Goal: Information Seeking & Learning: Learn about a topic

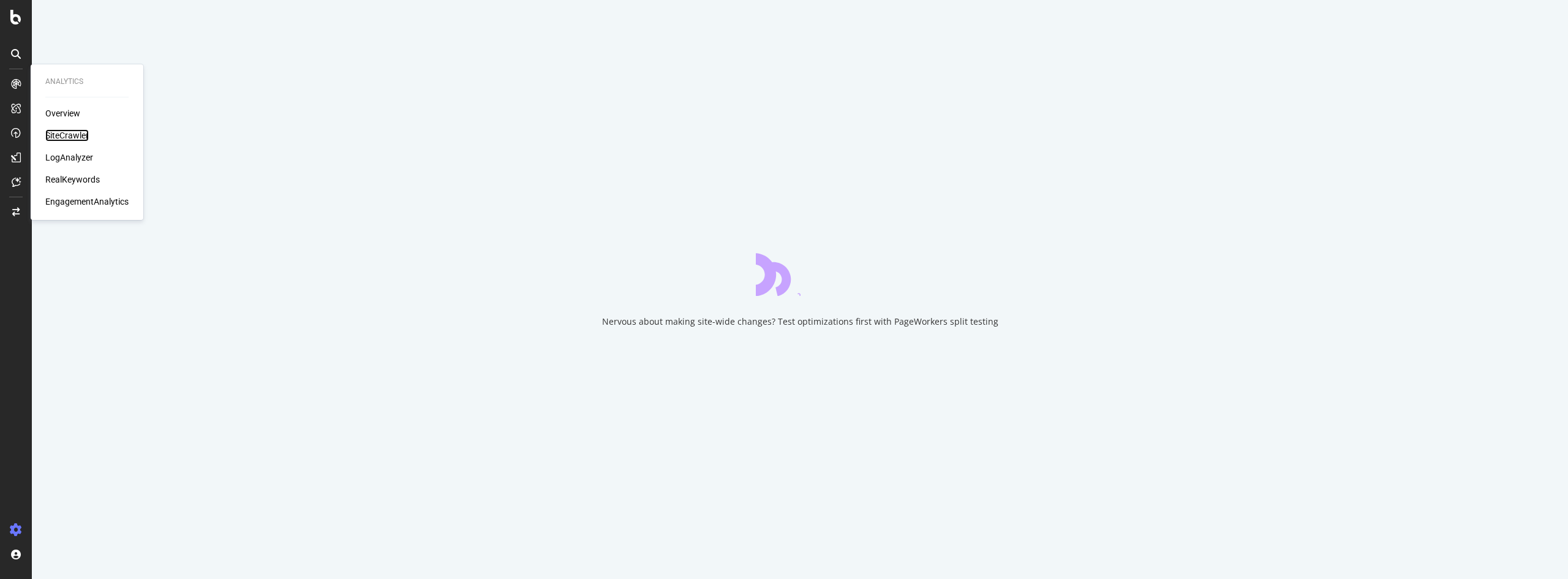
click at [64, 132] on div "SiteCrawler" at bounding box center [67, 135] width 43 height 12
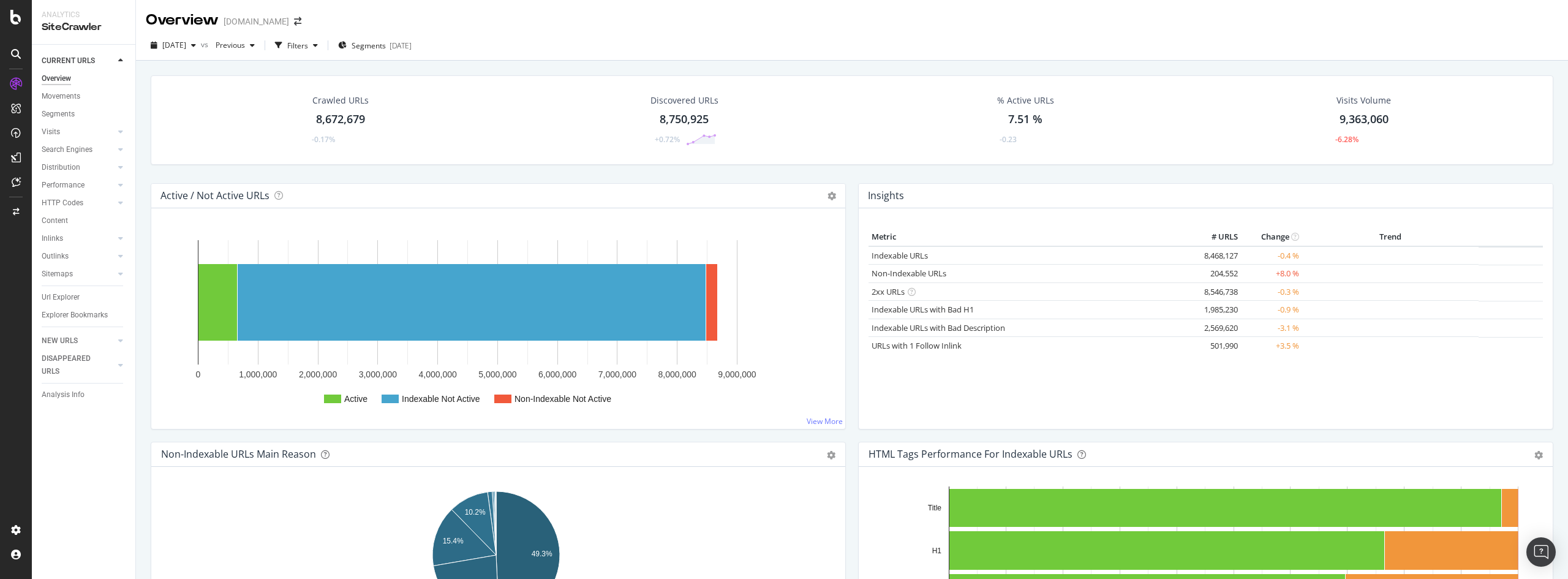
click at [70, 205] on div "HTTP Codes" at bounding box center [62, 203] width 41 height 13
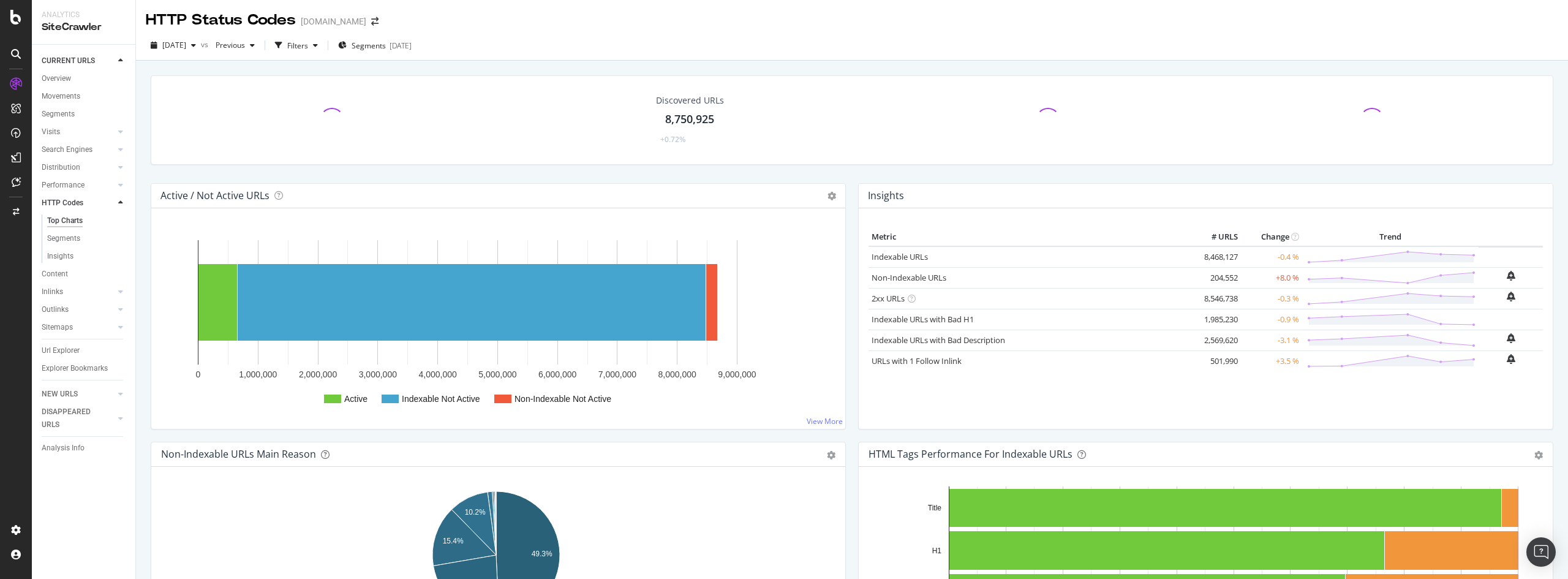
click at [69, 215] on div "Top Charts" at bounding box center [65, 221] width 35 height 13
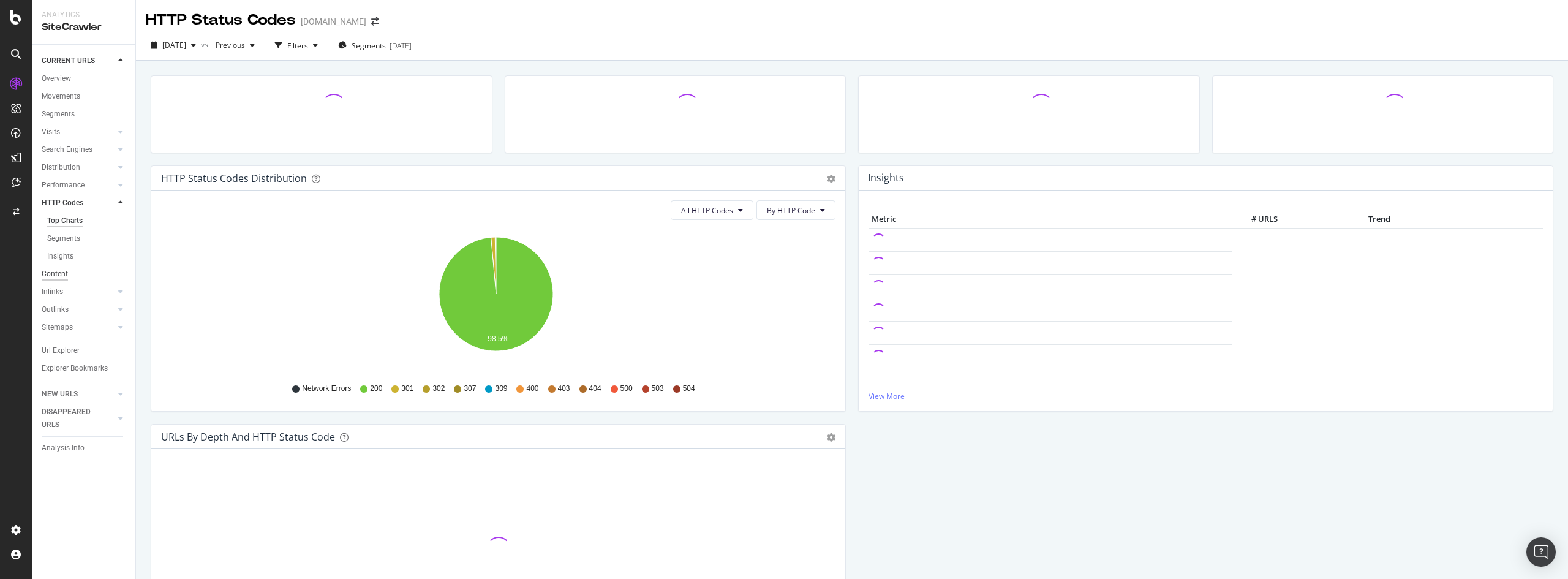
click at [50, 275] on div "Content" at bounding box center [54, 274] width 26 height 13
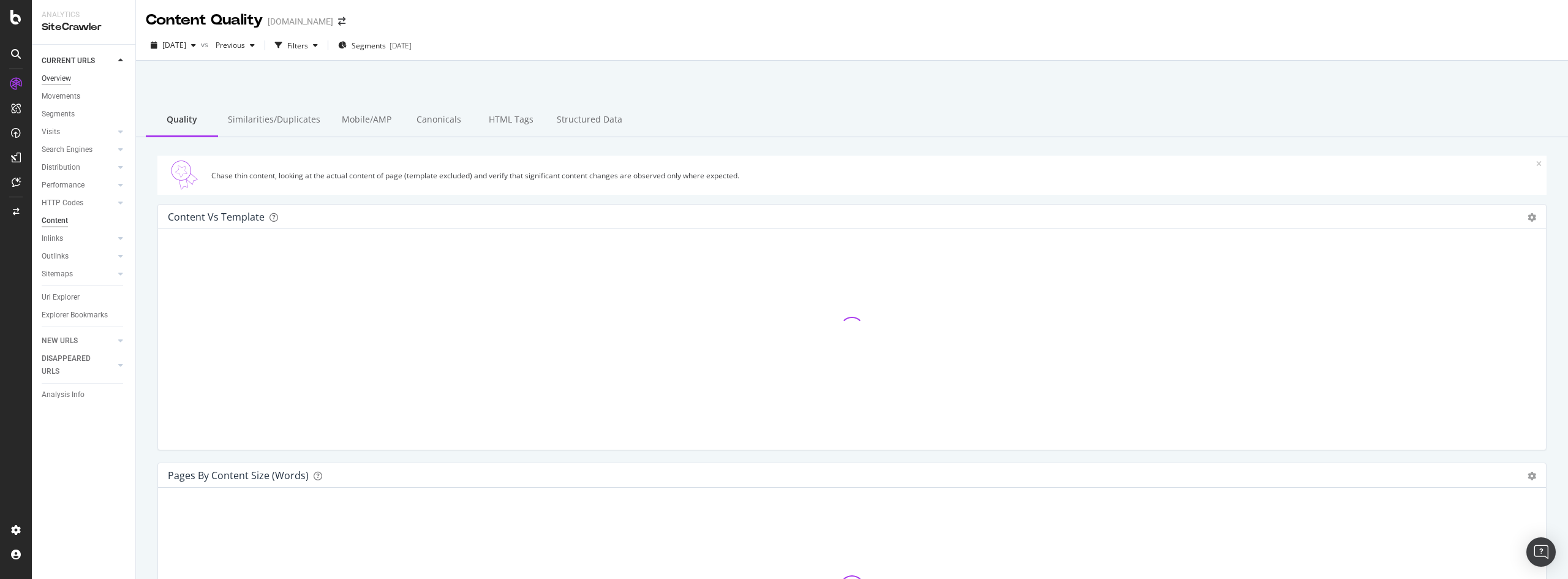
click at [65, 82] on div "Overview" at bounding box center [56, 78] width 29 height 13
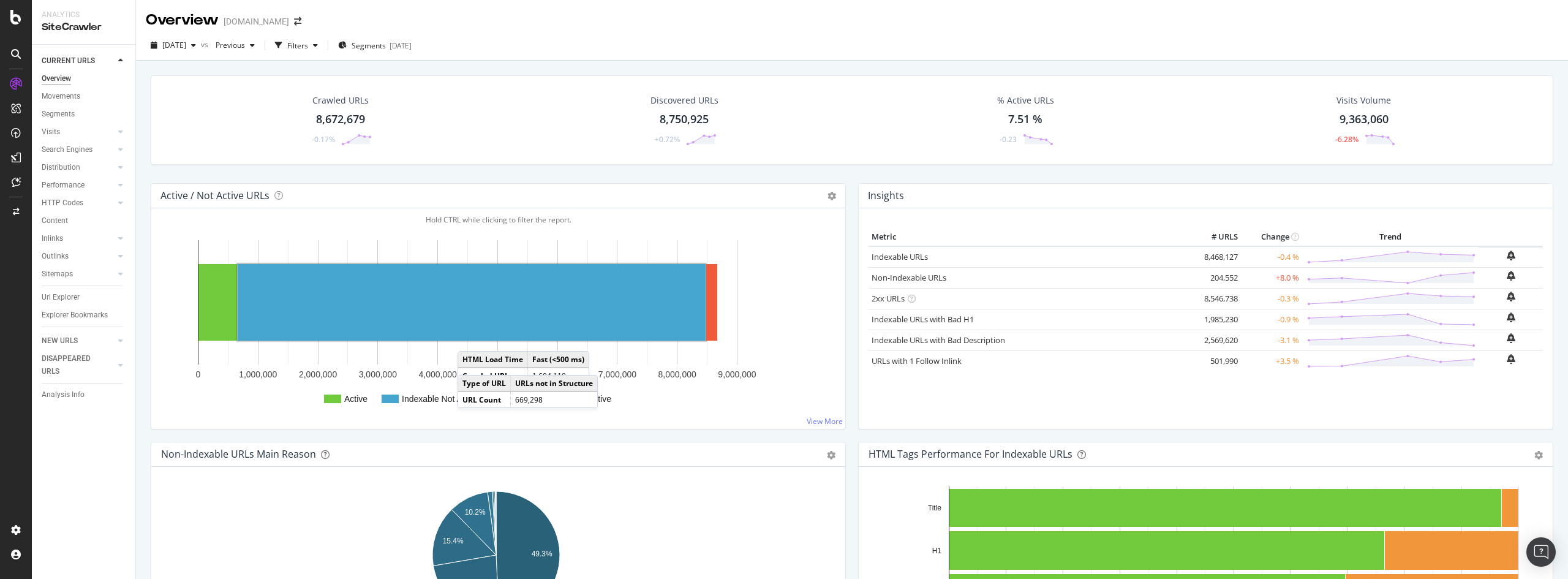
drag, startPoint x: 338, startPoint y: 119, endPoint x: 428, endPoint y: 160, distance: 98.9
click at [338, 119] on div "8,672,679" at bounding box center [340, 120] width 49 height 16
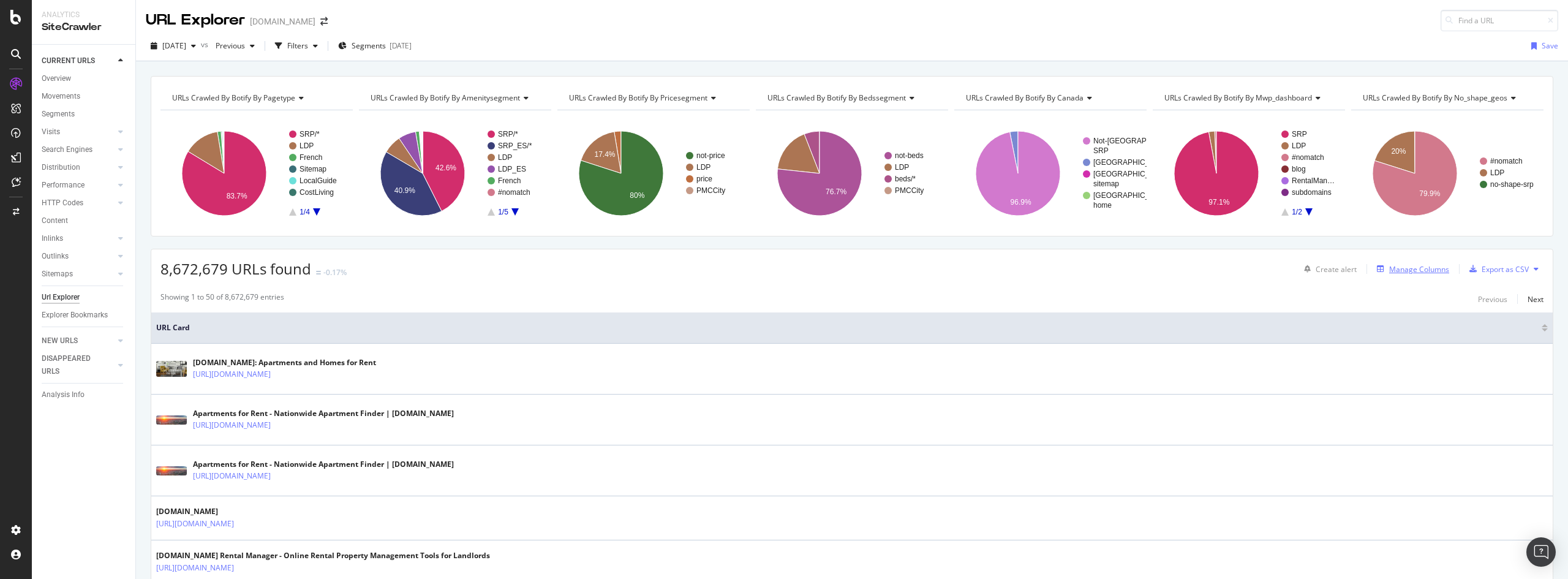
click at [1427, 264] on div "Manage Columns" at bounding box center [1420, 269] width 60 height 11
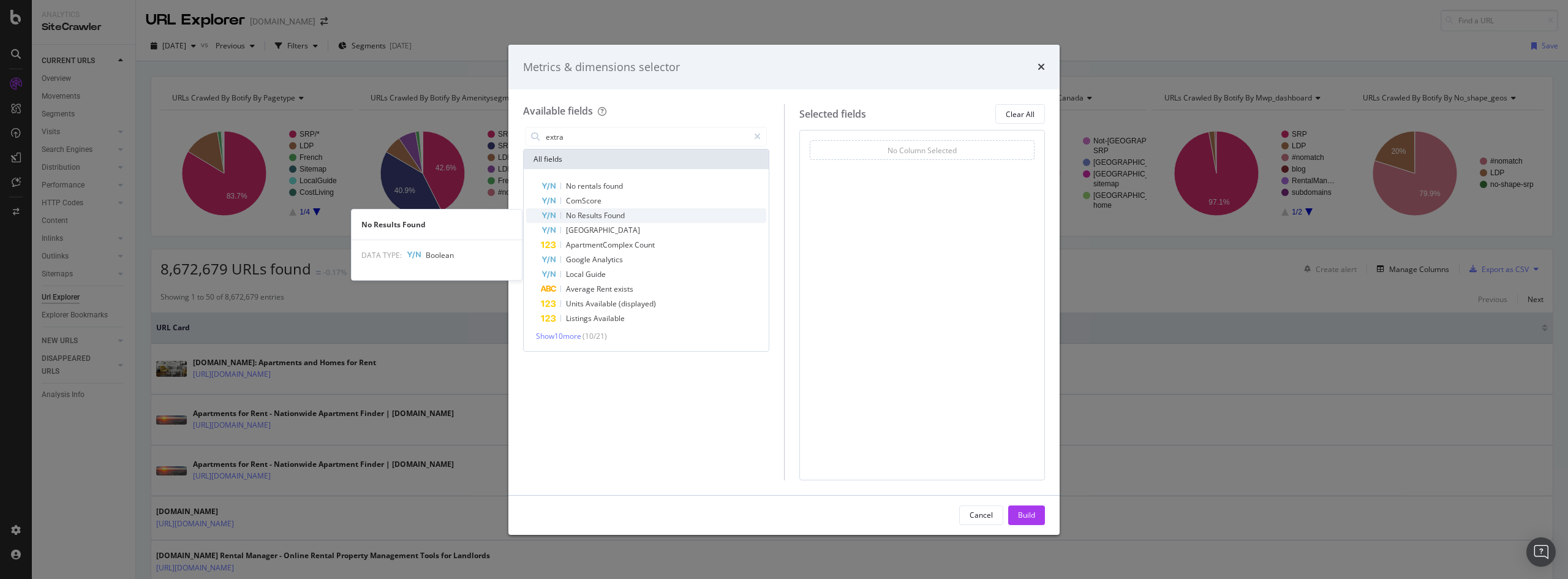
type input "extra"
click at [593, 221] on span "Results" at bounding box center [590, 215] width 26 height 11
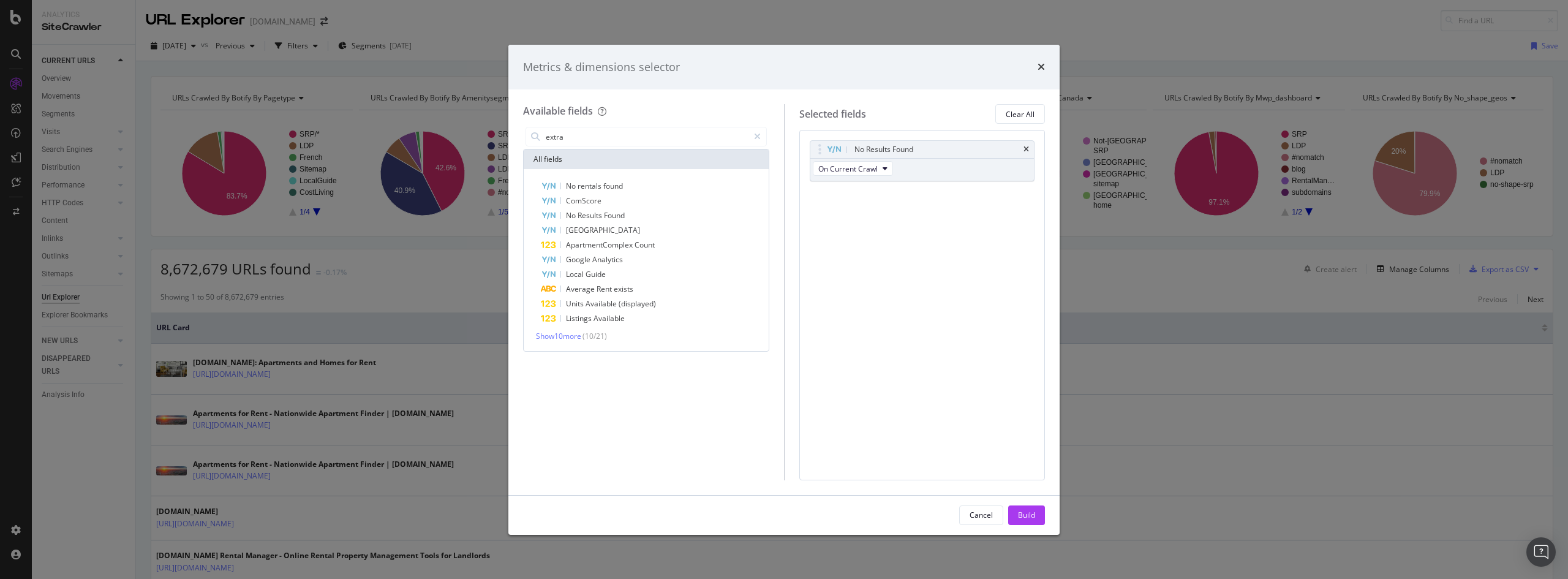
click at [1024, 511] on div "Build" at bounding box center [1027, 515] width 17 height 11
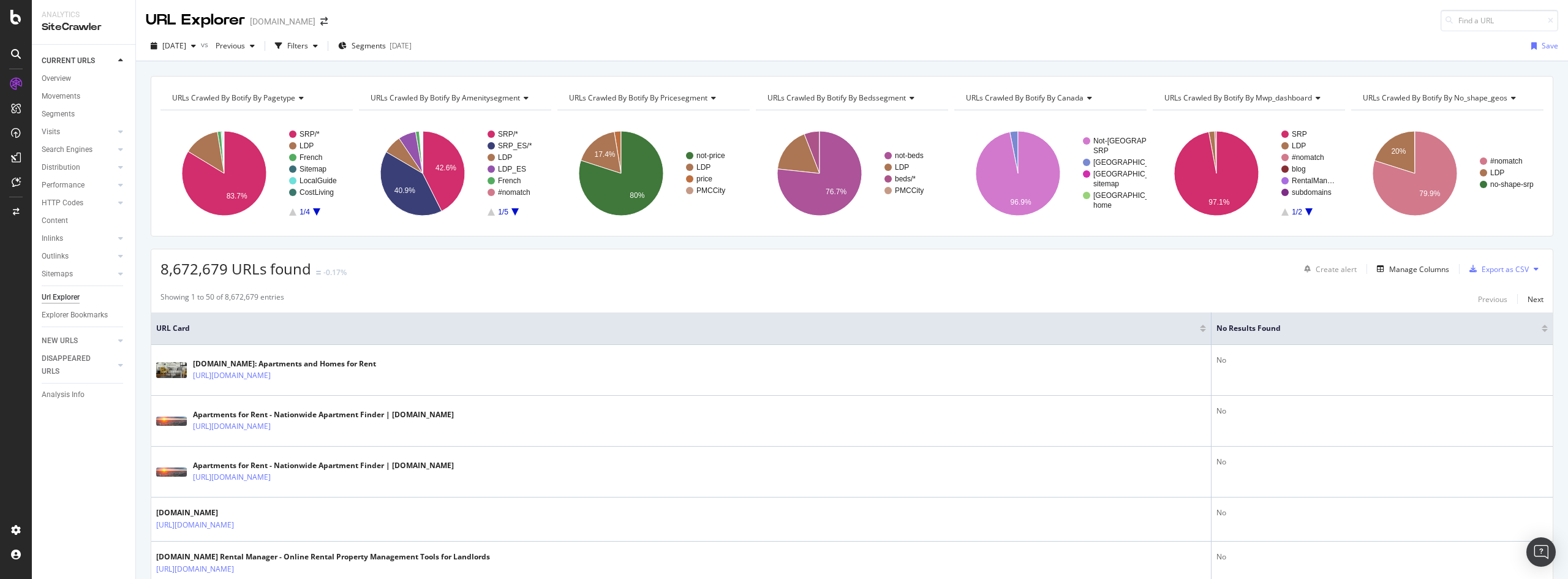
click at [1542, 329] on div at bounding box center [1545, 330] width 6 height 3
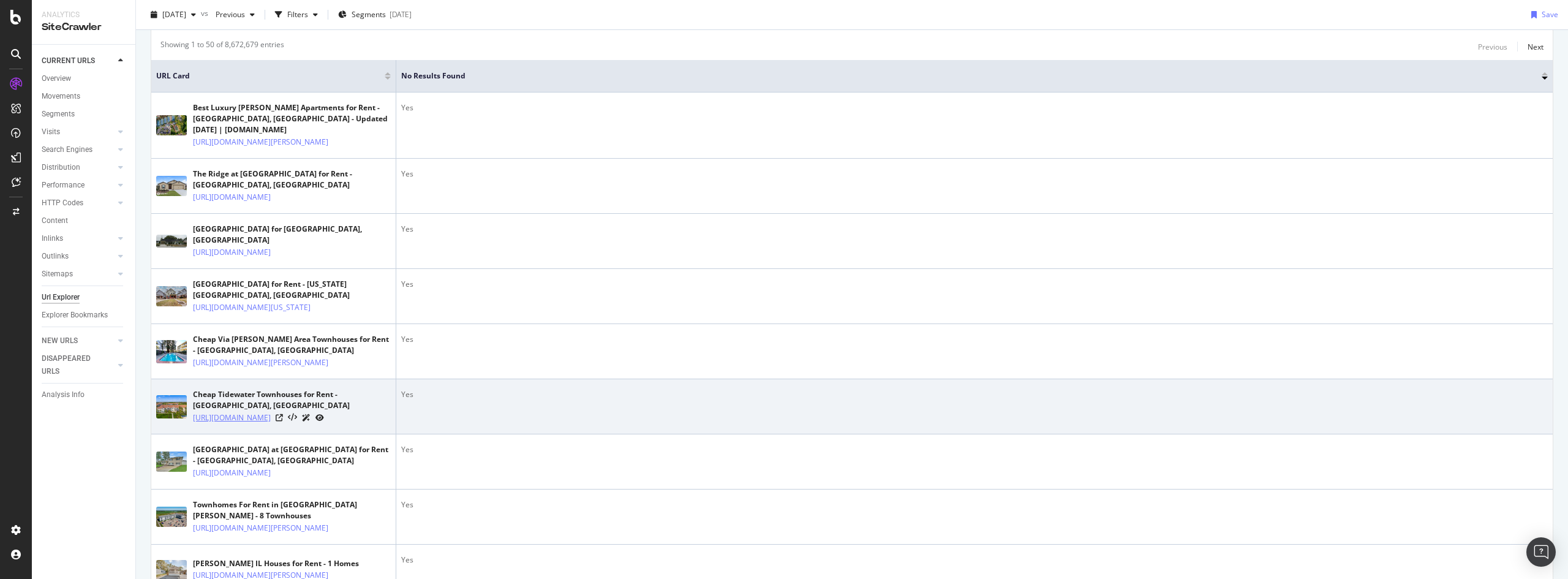
scroll to position [306, 0]
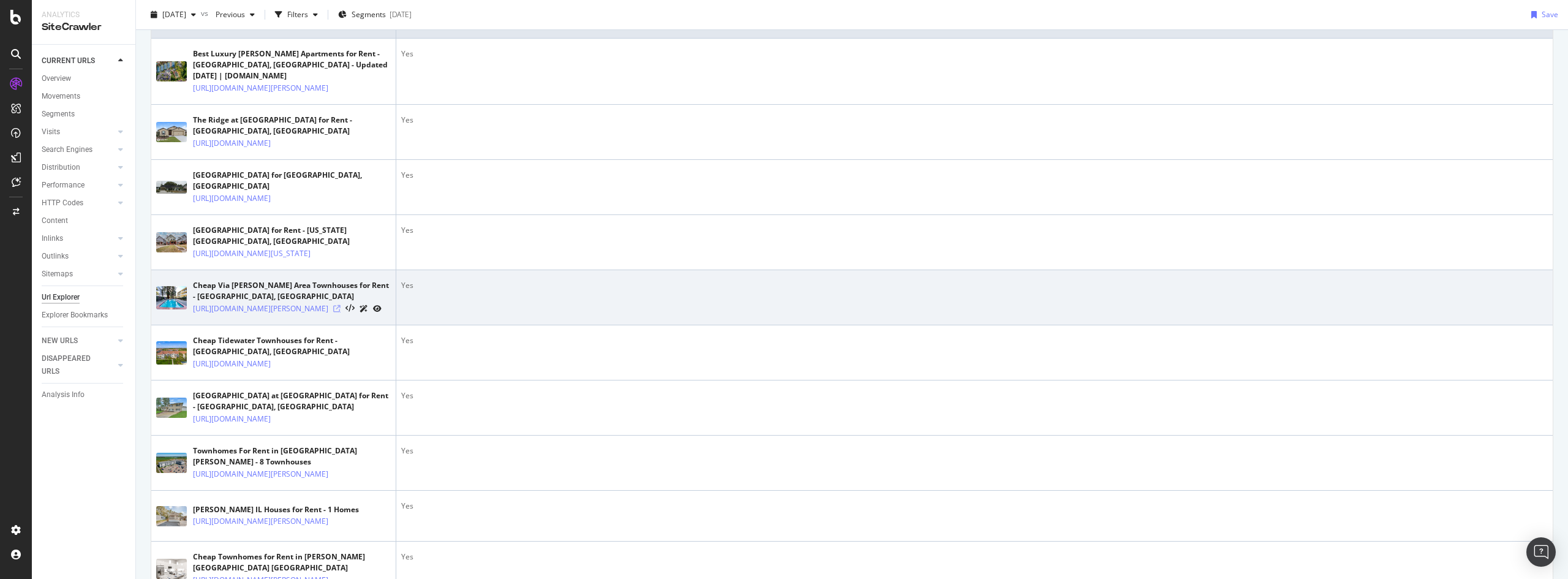
click at [341, 312] on icon at bounding box center [337, 308] width 7 height 7
